Goal: Connect with others: Establish contact or relationships with other users

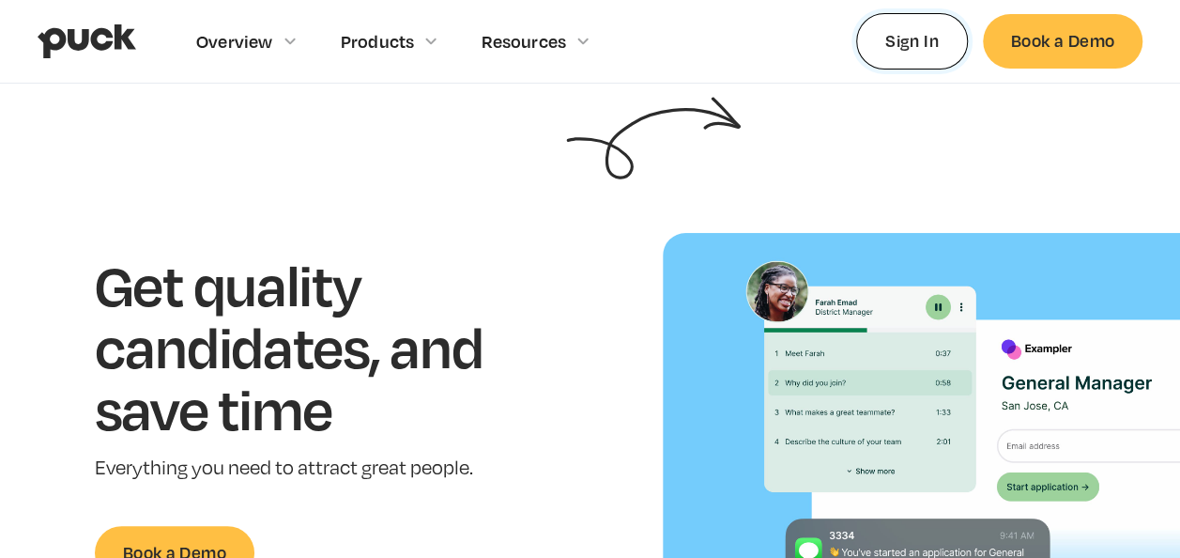
click at [939, 38] on link "Sign In" at bounding box center [912, 40] width 112 height 55
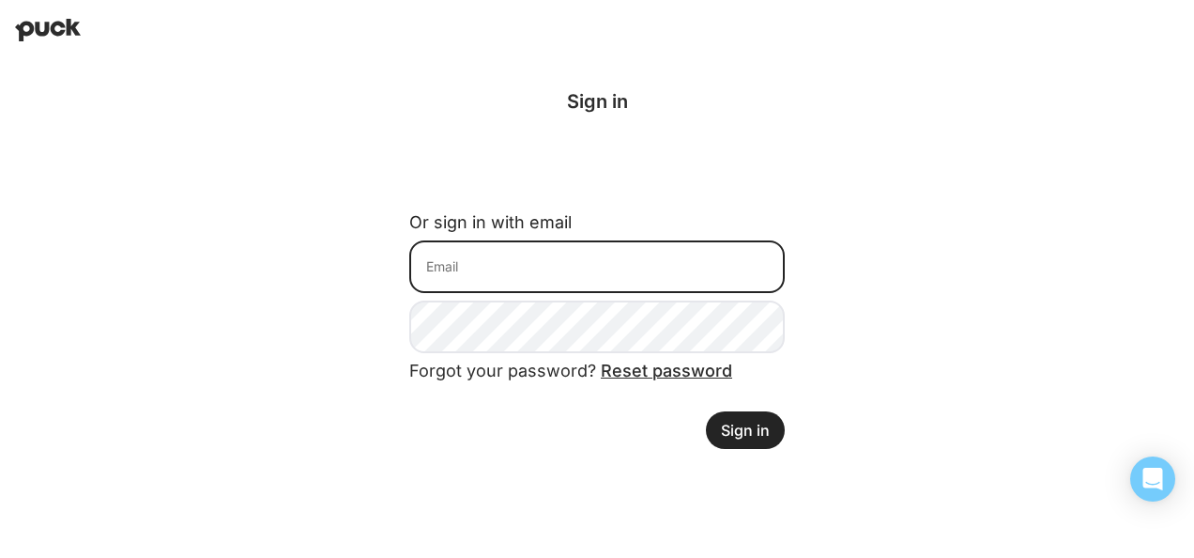
type input "[EMAIL_ADDRESS][DOMAIN_NAME]"
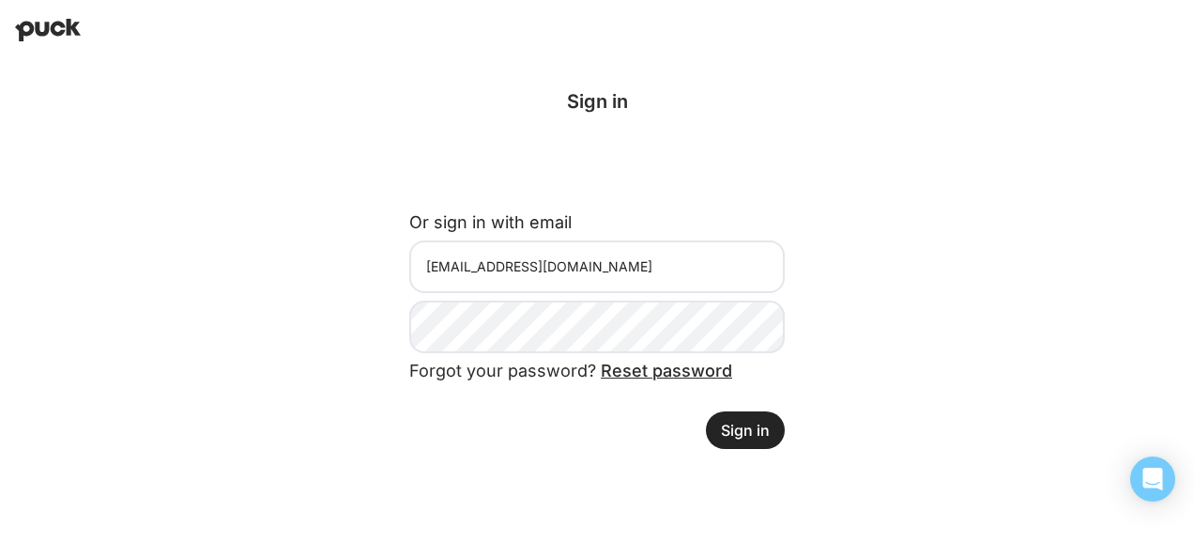
click at [727, 430] on button "Sign in" at bounding box center [745, 430] width 79 height 38
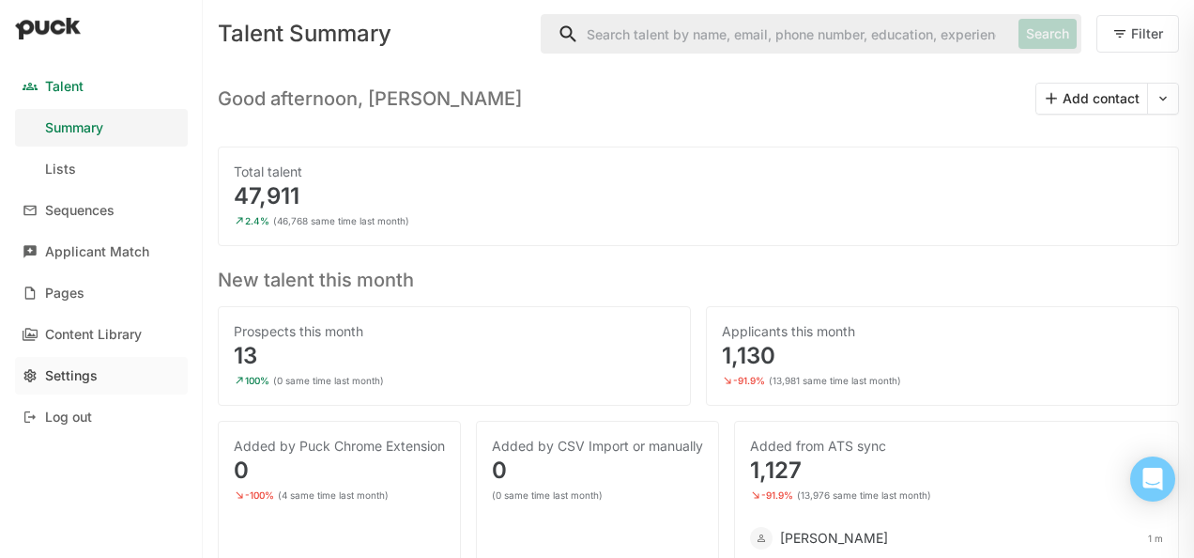
click at [64, 374] on div "Settings" at bounding box center [71, 376] width 53 height 16
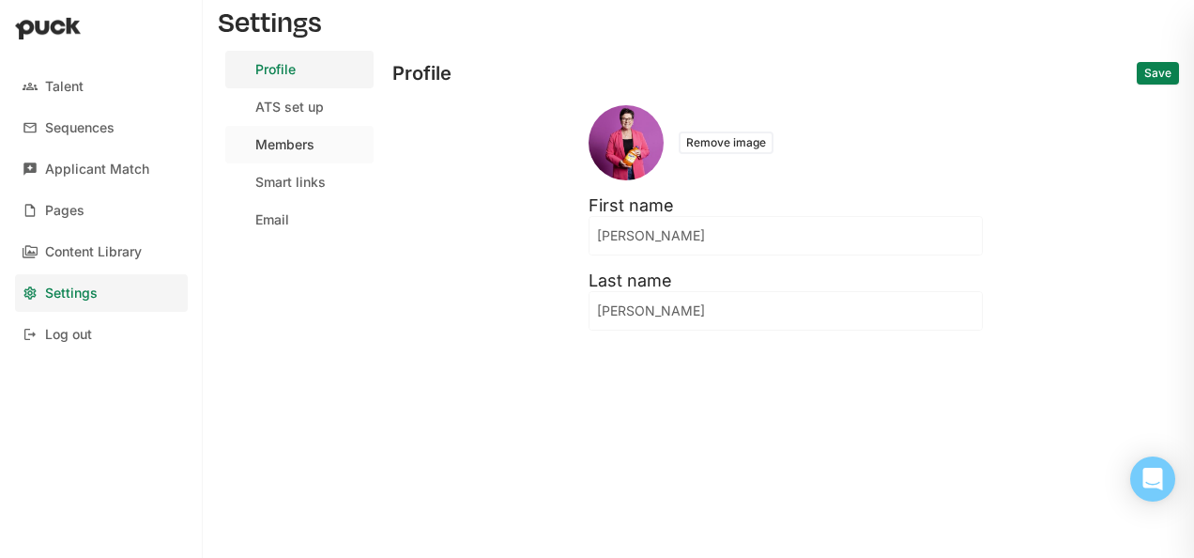
click at [261, 146] on div "Members" at bounding box center [284, 145] width 59 height 16
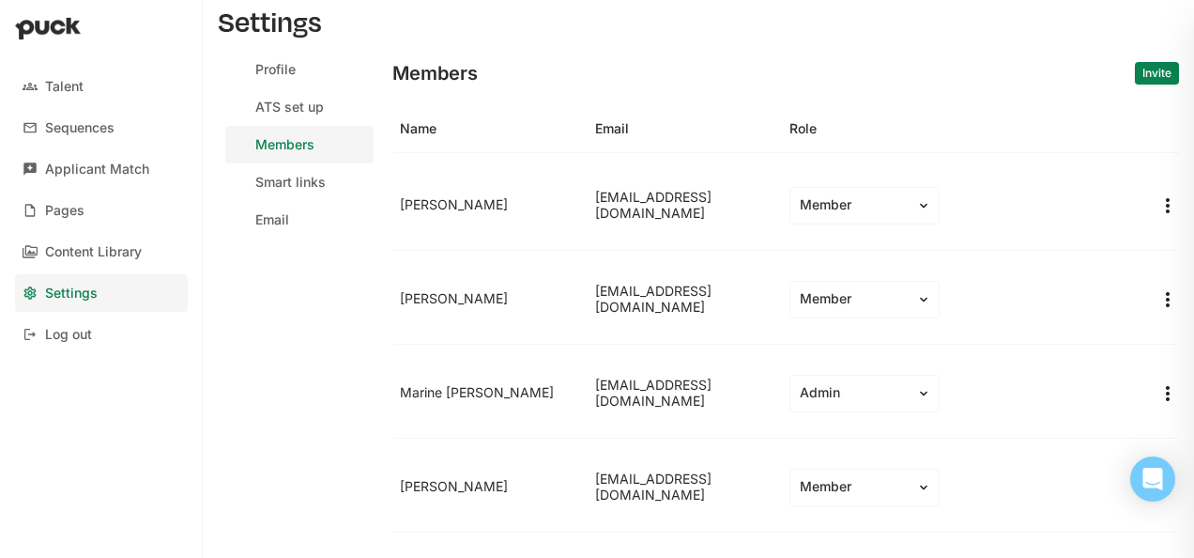
click at [1139, 75] on button "Invite" at bounding box center [1157, 73] width 44 height 23
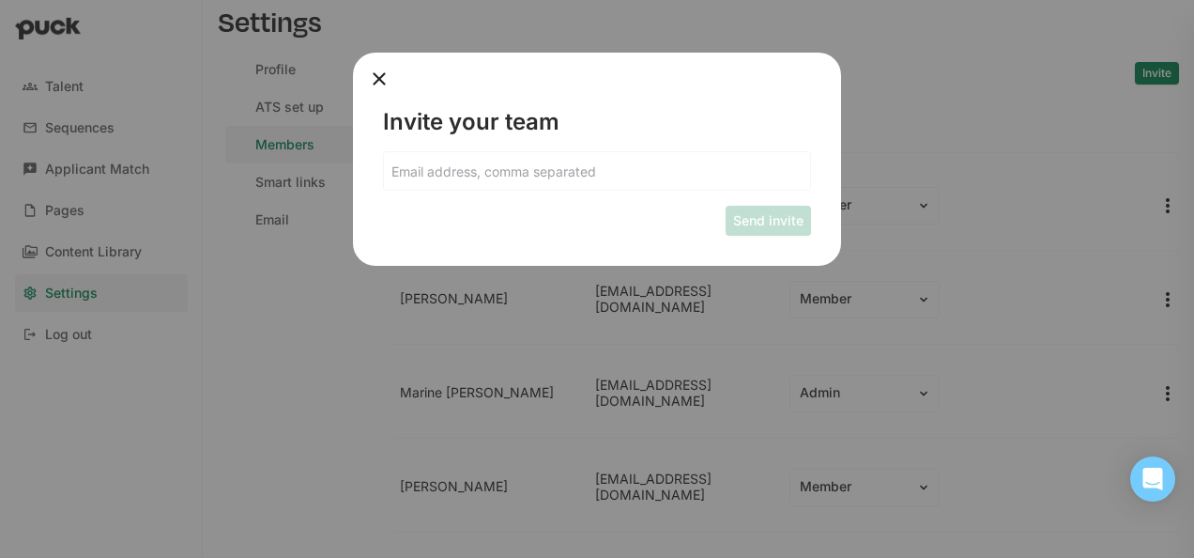
click at [496, 176] on input at bounding box center [597, 171] width 426 height 38
type input "jsullivan@welchs.com"
click at [762, 212] on button "Send invite" at bounding box center [768, 221] width 85 height 30
